Goal: Task Accomplishment & Management: Manage account settings

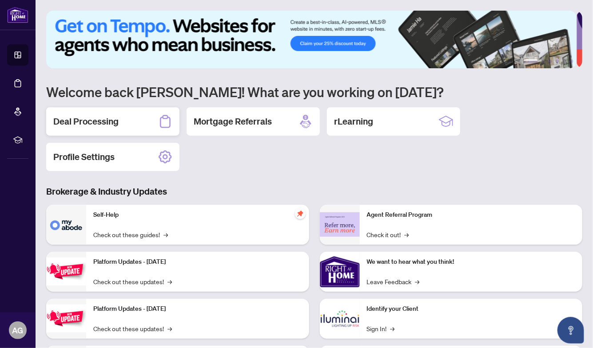
click at [72, 123] on h2 "Deal Processing" at bounding box center [85, 121] width 65 height 12
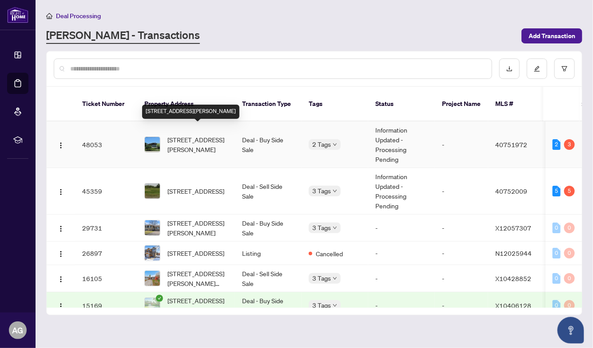
click at [183, 137] on span "[STREET_ADDRESS][PERSON_NAME]" at bounding box center [197, 145] width 60 height 20
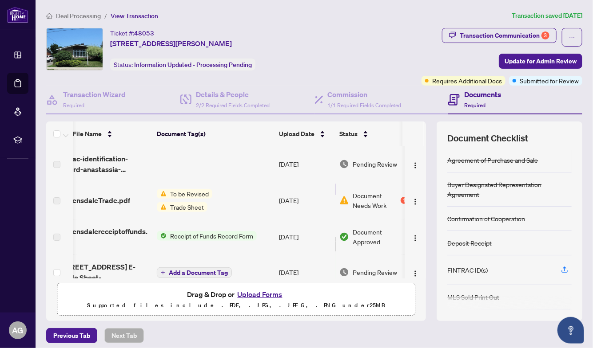
scroll to position [0, 32]
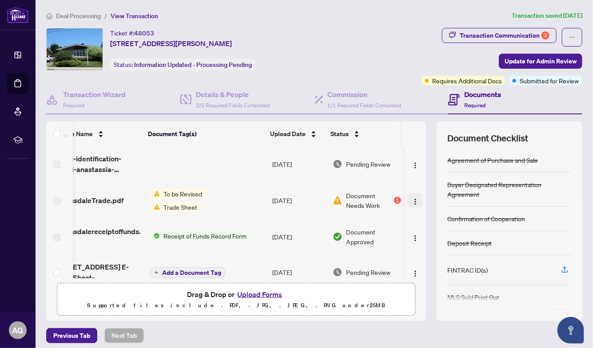
click at [411, 198] on img "button" at bounding box center [414, 201] width 7 height 7
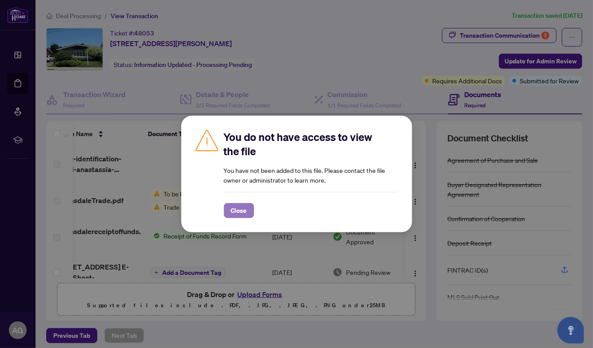
click at [229, 208] on button "Close" at bounding box center [239, 210] width 30 height 15
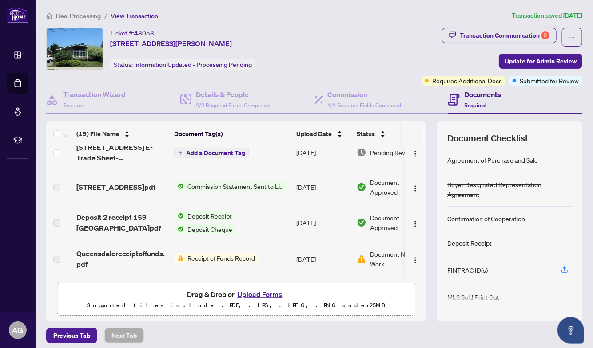
scroll to position [146, 0]
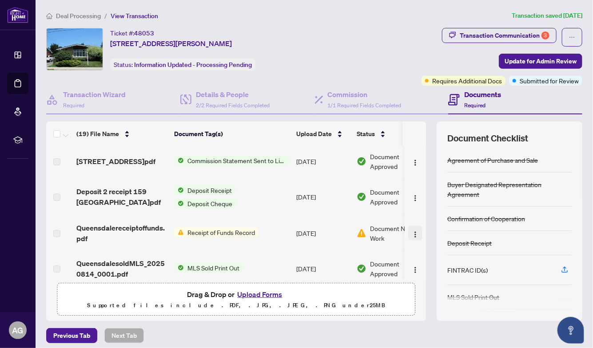
click at [411, 233] on img "button" at bounding box center [414, 234] width 7 height 7
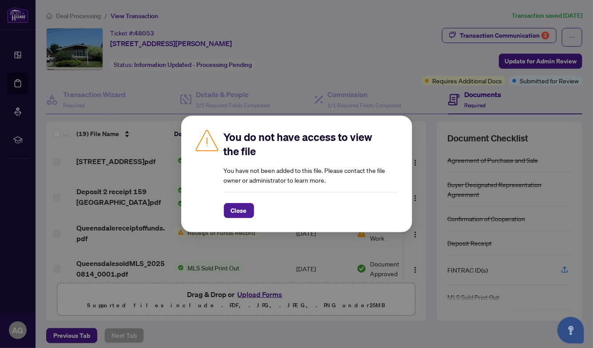
click at [155, 235] on div "You do not have access to view the file You have not been added to this file. P…" at bounding box center [296, 174] width 593 height 348
click at [241, 208] on span "Close" at bounding box center [239, 211] width 16 height 14
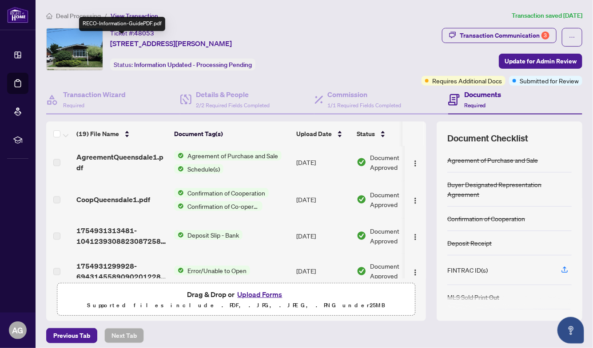
scroll to position [550, 0]
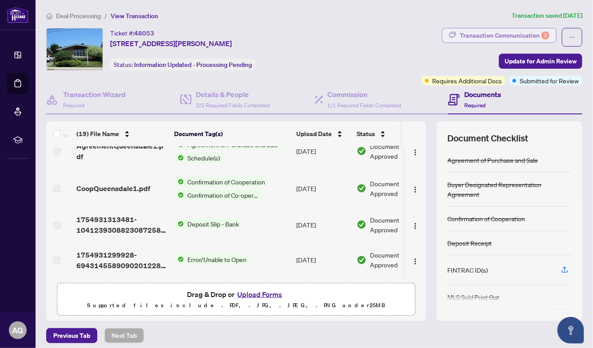
click at [486, 36] on div "Transaction Communication 3" at bounding box center [504, 35] width 90 height 14
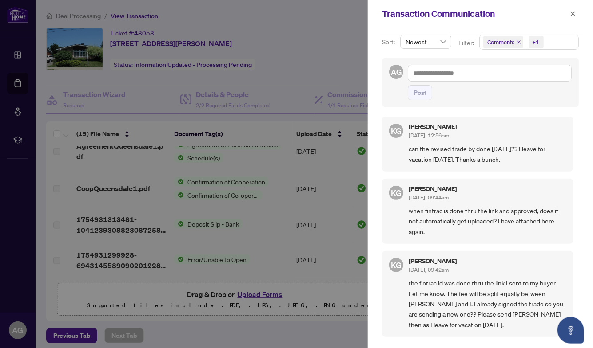
scroll to position [0, 0]
click at [285, 88] on div at bounding box center [296, 174] width 593 height 348
click at [573, 13] on icon "close" at bounding box center [572, 13] width 5 height 5
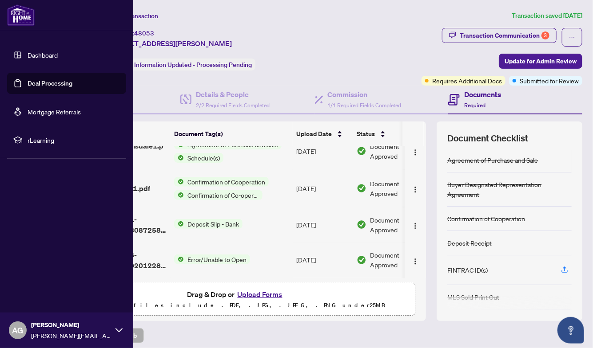
click at [47, 82] on link "Deal Processing" at bounding box center [50, 83] width 45 height 8
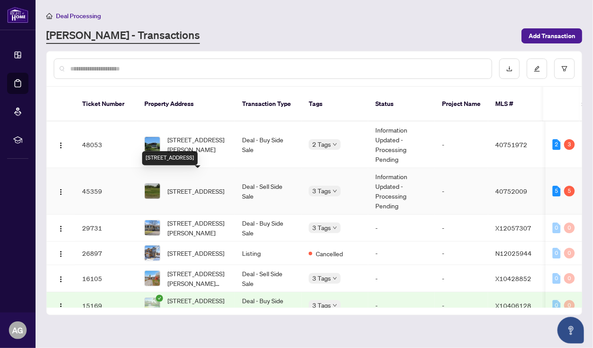
click at [182, 186] on span "106 Second Concession, Brantford, ON N0J 1V0, Canada" at bounding box center [195, 191] width 57 height 10
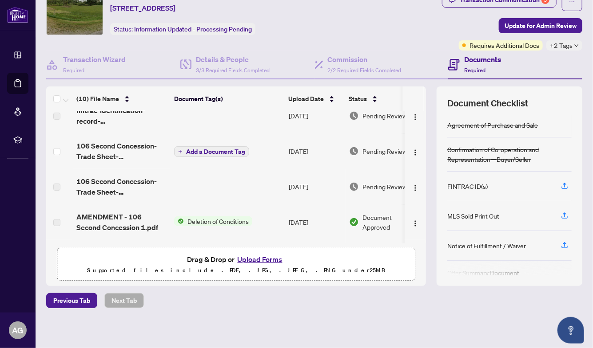
scroll to position [84, 0]
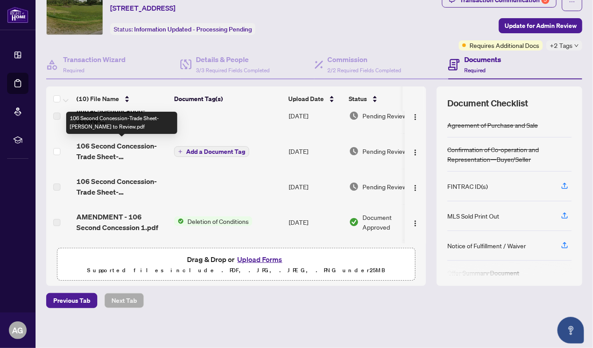
click at [95, 152] on span "106 Second Concession-Trade Sheet- Andrew to Review.pdf" at bounding box center [121, 151] width 91 height 21
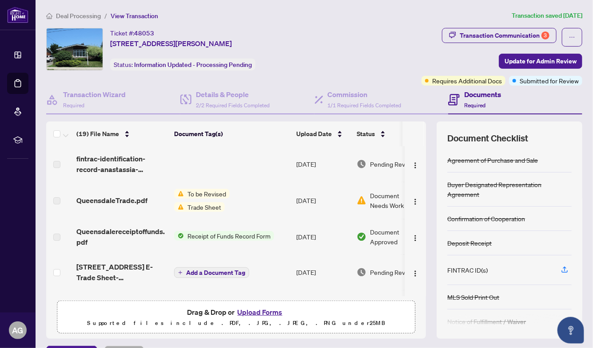
click at [200, 206] on span "Trade Sheet" at bounding box center [204, 207] width 41 height 10
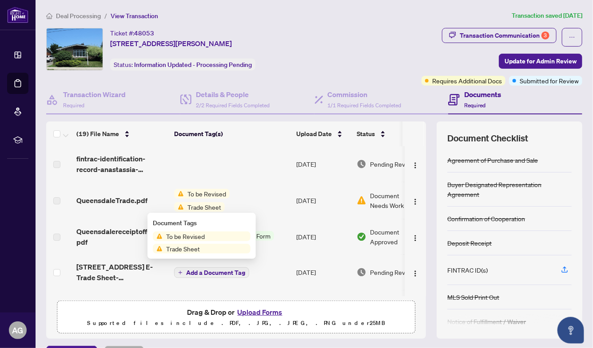
click at [182, 249] on span "Trade Sheet" at bounding box center [182, 249] width 41 height 10
click at [283, 207] on td "To be Revised Trade Sheet" at bounding box center [231, 200] width 122 height 37
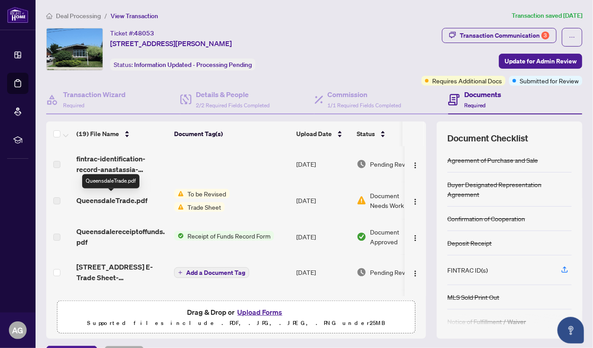
click at [90, 201] on span "QueensdaleTrade.pdf" at bounding box center [111, 200] width 71 height 11
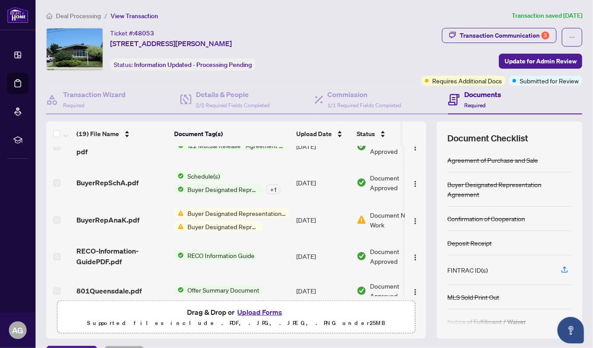
scroll to position [391, 0]
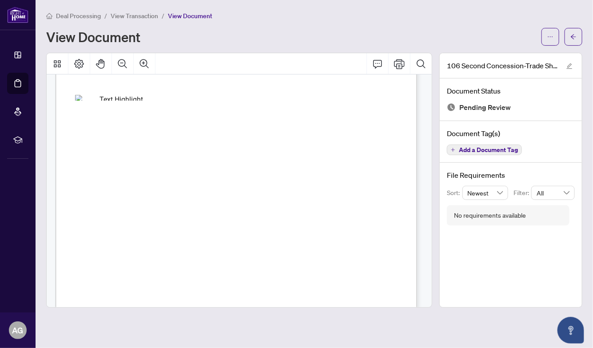
scroll to position [74, 0]
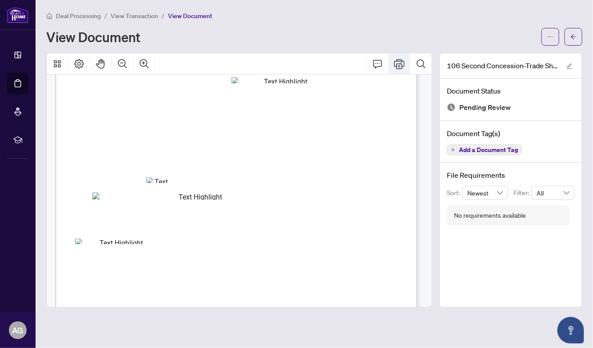
click at [402, 62] on icon "Print" at bounding box center [399, 64] width 11 height 11
click at [421, 62] on icon "Search Document" at bounding box center [420, 64] width 11 height 11
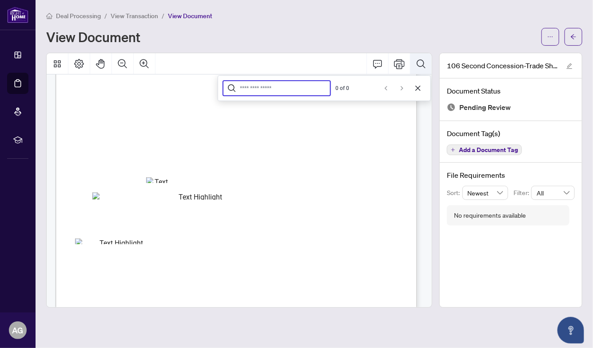
click at [421, 62] on icon "Search Document" at bounding box center [420, 64] width 11 height 11
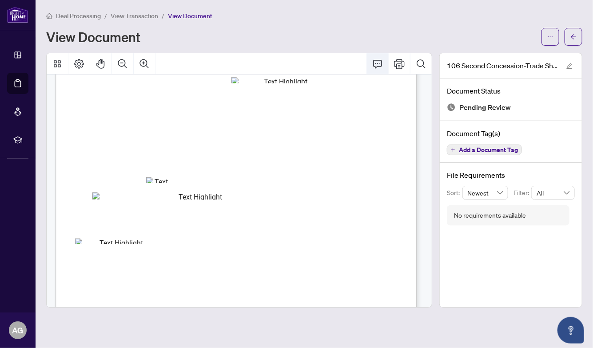
click at [376, 61] on icon "Comment" at bounding box center [377, 64] width 11 height 11
click at [348, 61] on div at bounding box center [239, 63] width 385 height 21
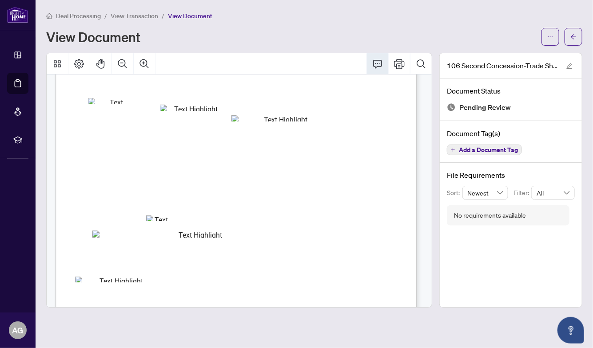
scroll to position [0, 0]
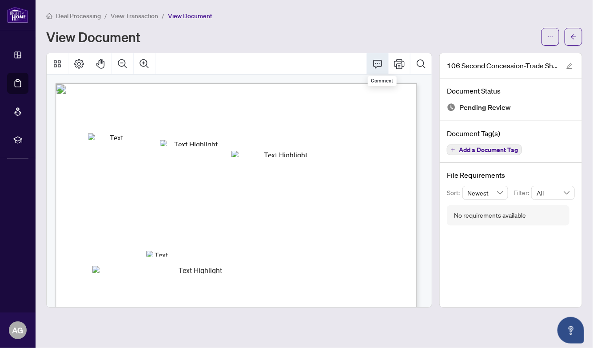
click at [378, 59] on icon "Comment" at bounding box center [377, 64] width 11 height 11
click at [141, 59] on icon "Zoom In" at bounding box center [144, 64] width 11 height 11
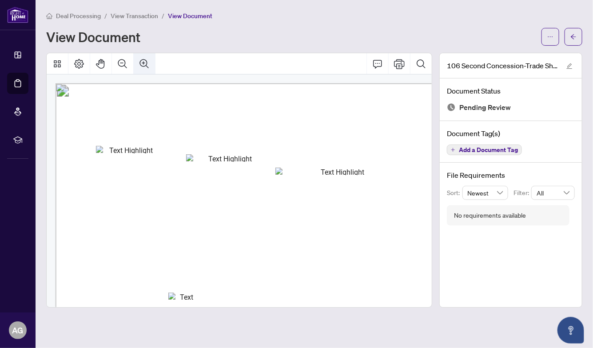
scroll to position [4, 45]
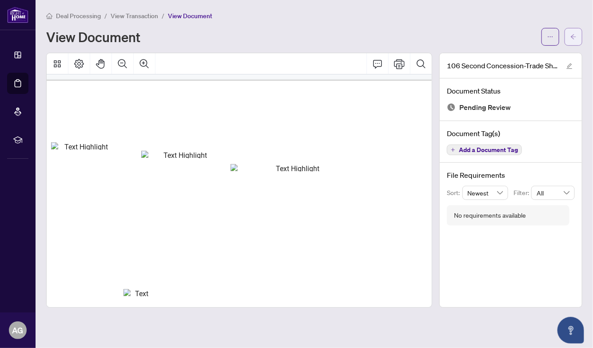
click at [573, 38] on icon "arrow-left" at bounding box center [572, 36] width 5 height 5
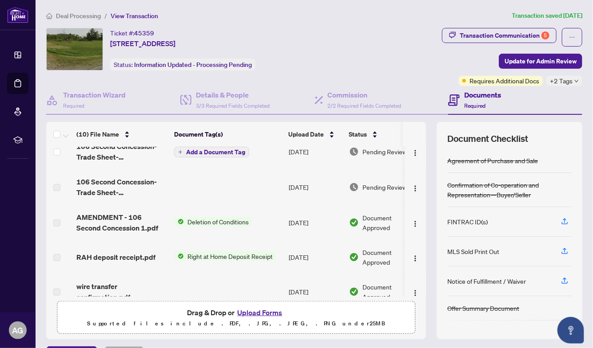
scroll to position [80, 0]
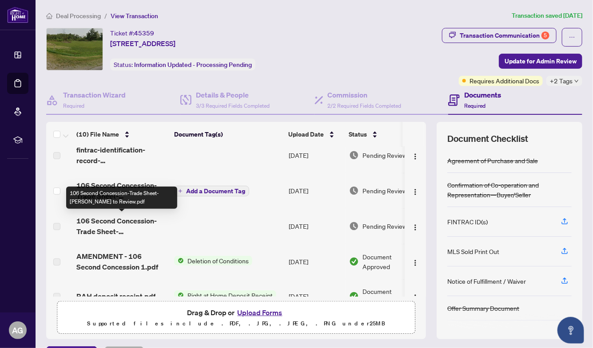
click at [104, 226] on span "106 Second Concession-Trade Sheet- Karen to Review.pdf" at bounding box center [121, 226] width 91 height 21
click at [115, 218] on span "106 Second Concession-Trade Sheet- Karen to Review.pdf" at bounding box center [121, 226] width 91 height 21
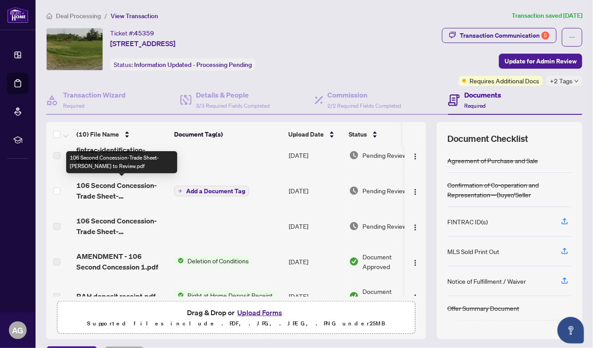
click at [118, 190] on span "106 Second Concession-Trade Sheet- Andrew to Review.pdf" at bounding box center [121, 190] width 91 height 21
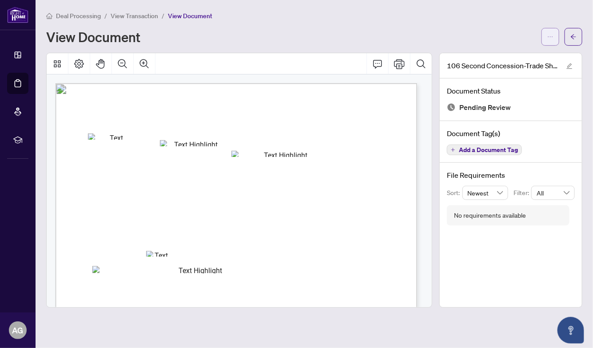
click at [553, 36] on icon "ellipsis" at bounding box center [550, 37] width 6 height 6
click at [497, 56] on span "Download" at bounding box center [517, 56] width 67 height 10
click at [130, 13] on span "View Transaction" at bounding box center [134, 16] width 47 height 8
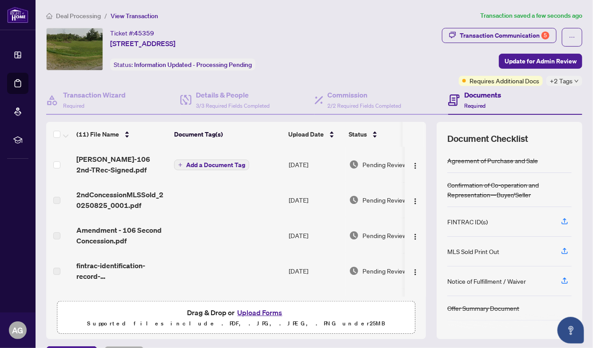
click at [205, 163] on span "Add a Document Tag" at bounding box center [215, 165] width 59 height 6
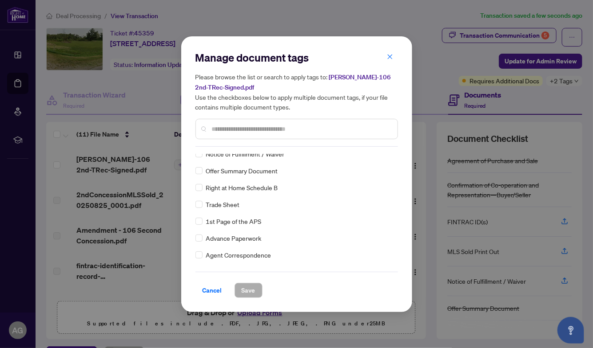
scroll to position [73, 0]
click at [232, 201] on span "Trade Sheet" at bounding box center [223, 204] width 34 height 10
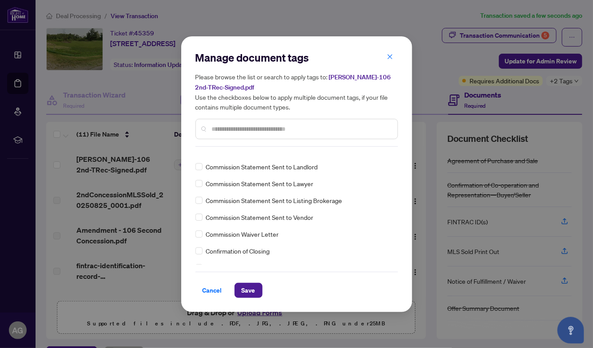
scroll to position [592, 0]
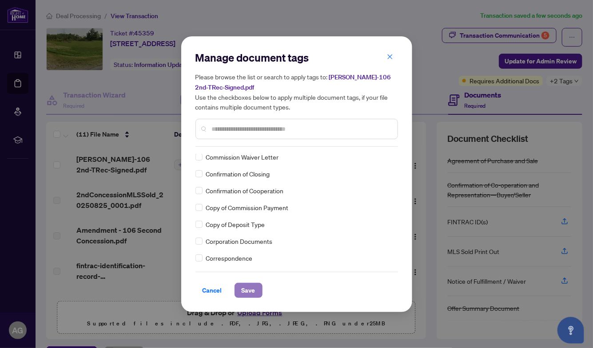
click at [248, 288] on span "Save" at bounding box center [248, 291] width 14 height 14
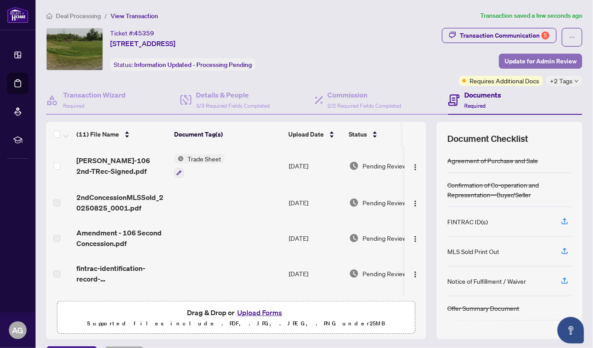
click at [544, 64] on span "Update for Admin Review" at bounding box center [540, 61] width 72 height 14
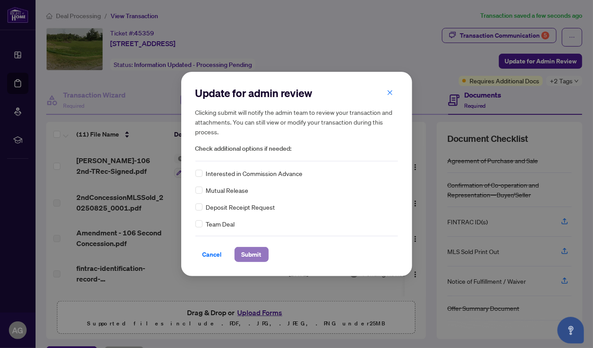
click at [254, 256] on span "Submit" at bounding box center [251, 255] width 20 height 14
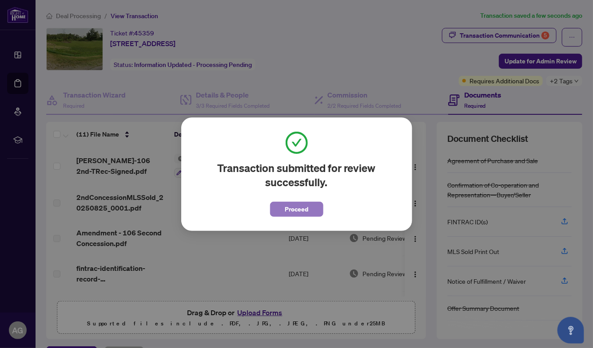
click at [283, 209] on button "Proceed" at bounding box center [296, 209] width 53 height 15
